Goal: Task Accomplishment & Management: Manage account settings

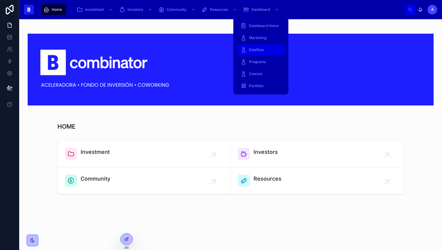
click at [249, 50] on span "Dealflow" at bounding box center [256, 50] width 15 height 5
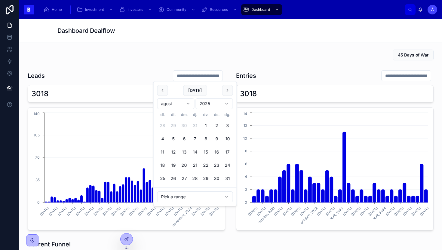
click at [194, 78] on input "text" at bounding box center [197, 76] width 49 height 8
click at [205, 126] on button "1" at bounding box center [206, 125] width 11 height 11
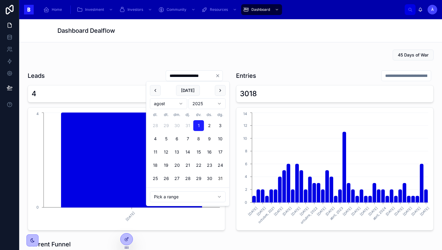
click at [220, 181] on button "31" at bounding box center [220, 178] width 11 height 11
type input "**********"
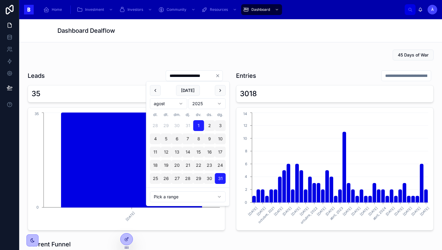
click at [220, 75] on icon "Clear" at bounding box center [217, 75] width 5 height 5
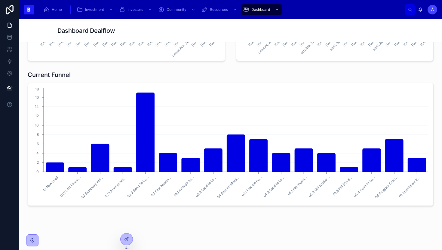
scroll to position [172, 0]
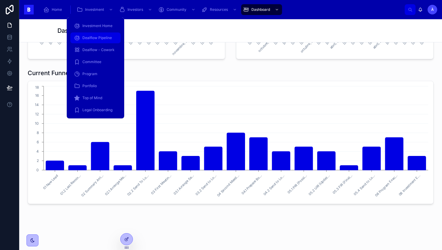
click at [84, 37] on span "Dealflow Pipeline" at bounding box center [96, 38] width 29 height 5
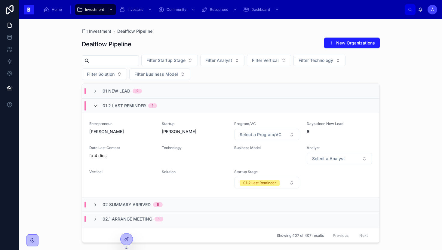
click at [95, 107] on icon at bounding box center [95, 106] width 5 height 5
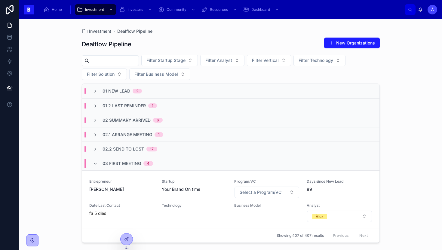
click at [98, 165] on div "03 First Meeting 4" at bounding box center [123, 164] width 60 height 10
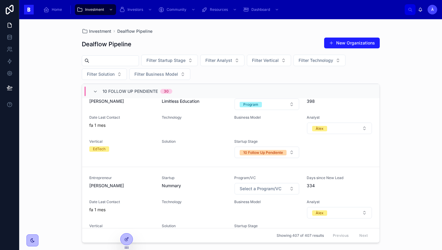
scroll to position [1176, 0]
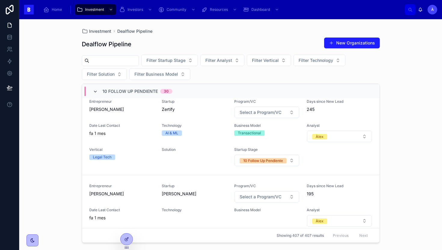
click at [95, 91] on icon at bounding box center [95, 91] width 5 height 5
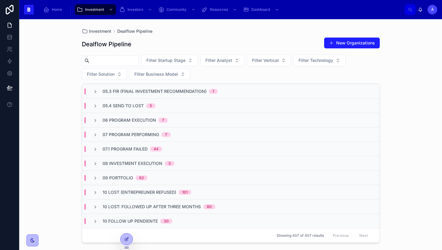
scroll to position [0, 0]
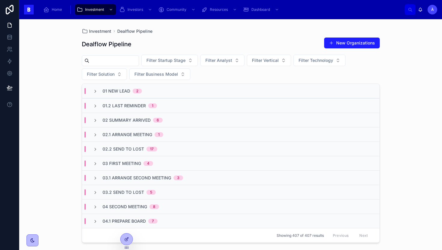
click at [99, 90] on div "01 New Lead 2" at bounding box center [117, 91] width 49 height 6
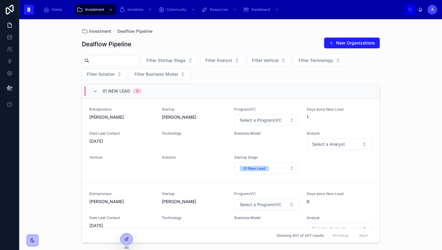
click at [98, 90] on div "01 New Lead 2" at bounding box center [117, 91] width 49 height 10
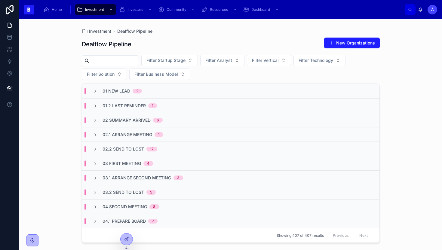
click at [204, 78] on div "Filter Startup Stage Filter Analyst Filter Vertical Filter Technology Filter So…" at bounding box center [231, 67] width 298 height 25
click at [101, 91] on div "01 New Lead 2" at bounding box center [117, 91] width 49 height 6
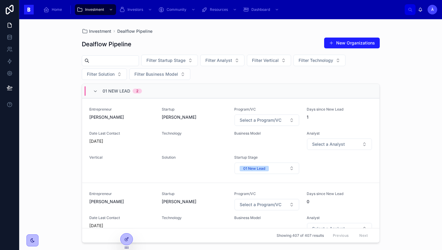
click at [101, 91] on div "01 New Lead 2" at bounding box center [117, 91] width 49 height 10
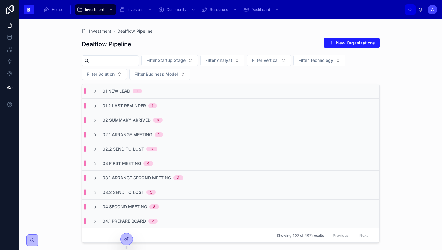
click at [218, 39] on div "Dealflow Pipeline New Organizations" at bounding box center [231, 44] width 298 height 14
click at [131, 91] on div "01 New Lead 2" at bounding box center [122, 91] width 39 height 6
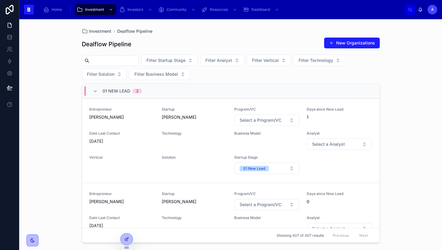
click at [131, 91] on div "01 New Lead 2" at bounding box center [122, 91] width 39 height 10
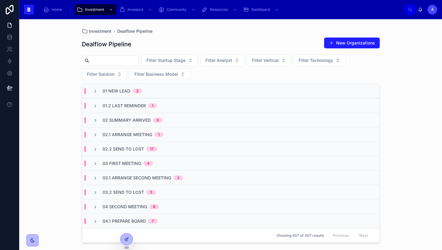
click at [140, 123] on span "02 Summary Arrived" at bounding box center [127, 120] width 48 height 6
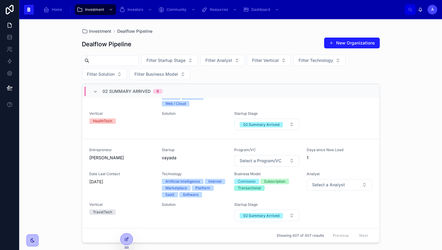
scroll to position [552, 0]
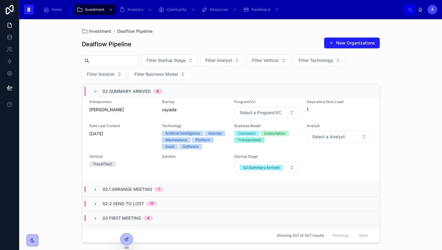
click at [114, 91] on span "02 Summary Arrived" at bounding box center [127, 91] width 48 height 6
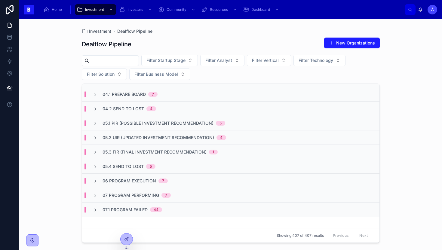
scroll to position [0, 0]
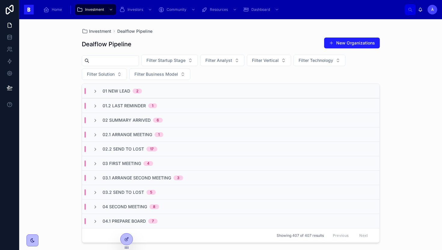
click at [163, 41] on div "Dealflow Pipeline New Organizations" at bounding box center [231, 44] width 298 height 14
click at [113, 55] on div at bounding box center [110, 60] width 57 height 11
click at [104, 62] on input "text" at bounding box center [113, 61] width 49 height 8
click at [179, 35] on div "Dealflow Pipeline New Organizations Filter Startup Stage Filter Analyst Filter …" at bounding box center [231, 138] width 298 height 209
click at [112, 60] on input "text" at bounding box center [113, 61] width 49 height 8
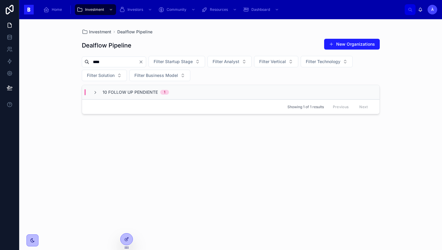
type input "****"
click at [141, 95] on span "10 Follow Up Pendiente" at bounding box center [130, 92] width 55 height 6
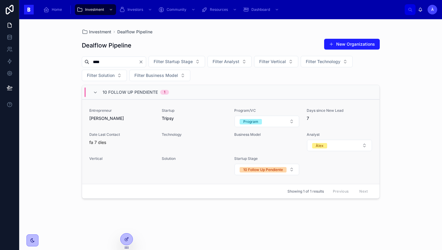
click at [136, 121] on span "[PERSON_NAME]" at bounding box center [121, 119] width 65 height 6
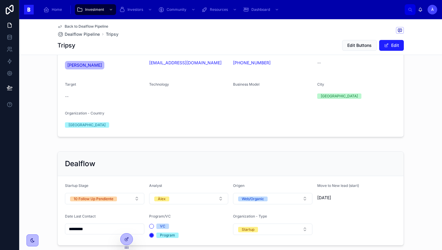
scroll to position [169, 0]
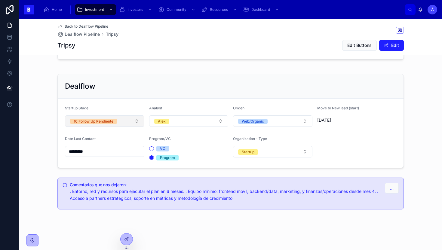
click at [107, 124] on button "10 Follow Up Pendiente" at bounding box center [104, 121] width 79 height 11
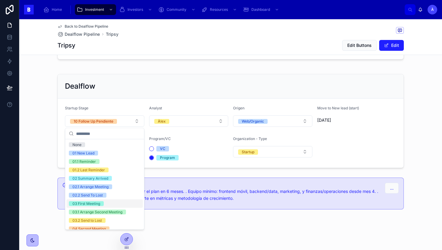
click at [93, 203] on div "03 First Meeting" at bounding box center [87, 204] width 28 height 5
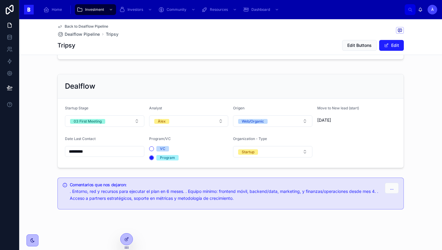
click at [122, 152] on input "*********" at bounding box center [104, 151] width 79 height 8
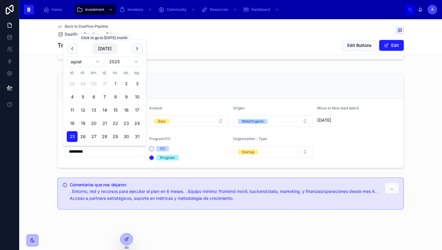
click at [107, 51] on button "[DATE]" at bounding box center [105, 48] width 24 height 11
type input "********"
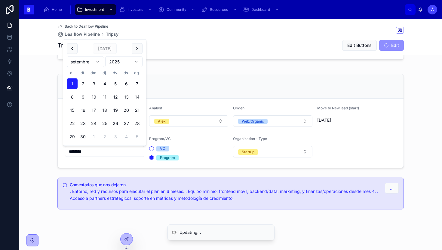
click at [188, 85] on div "Dealflow" at bounding box center [231, 87] width 332 height 10
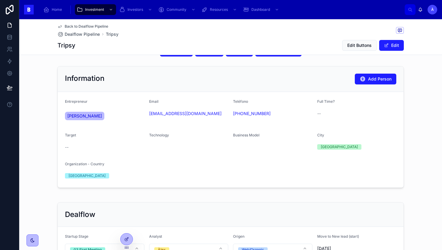
scroll to position [38, 0]
